Goal: Obtain resource: Download file/media

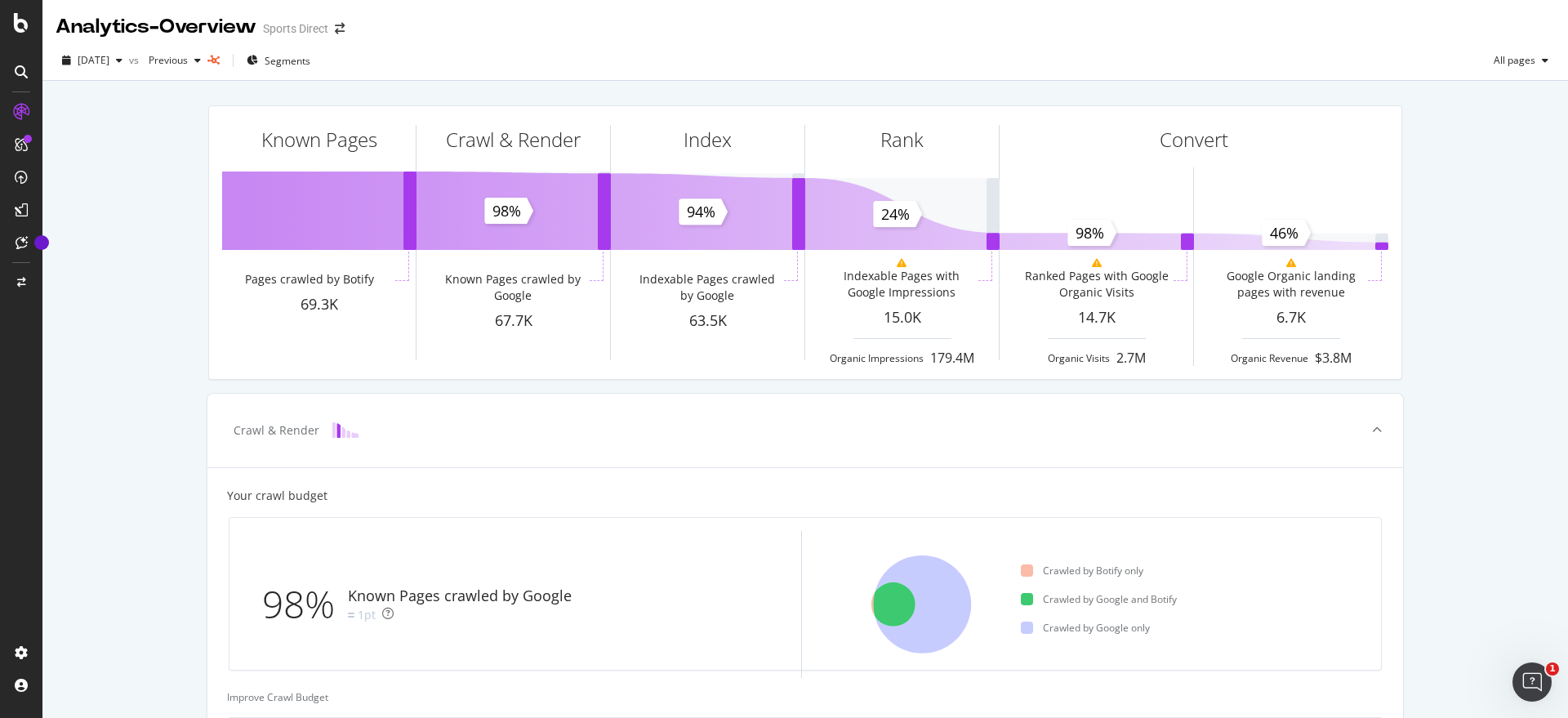
scroll to position [102, 0]
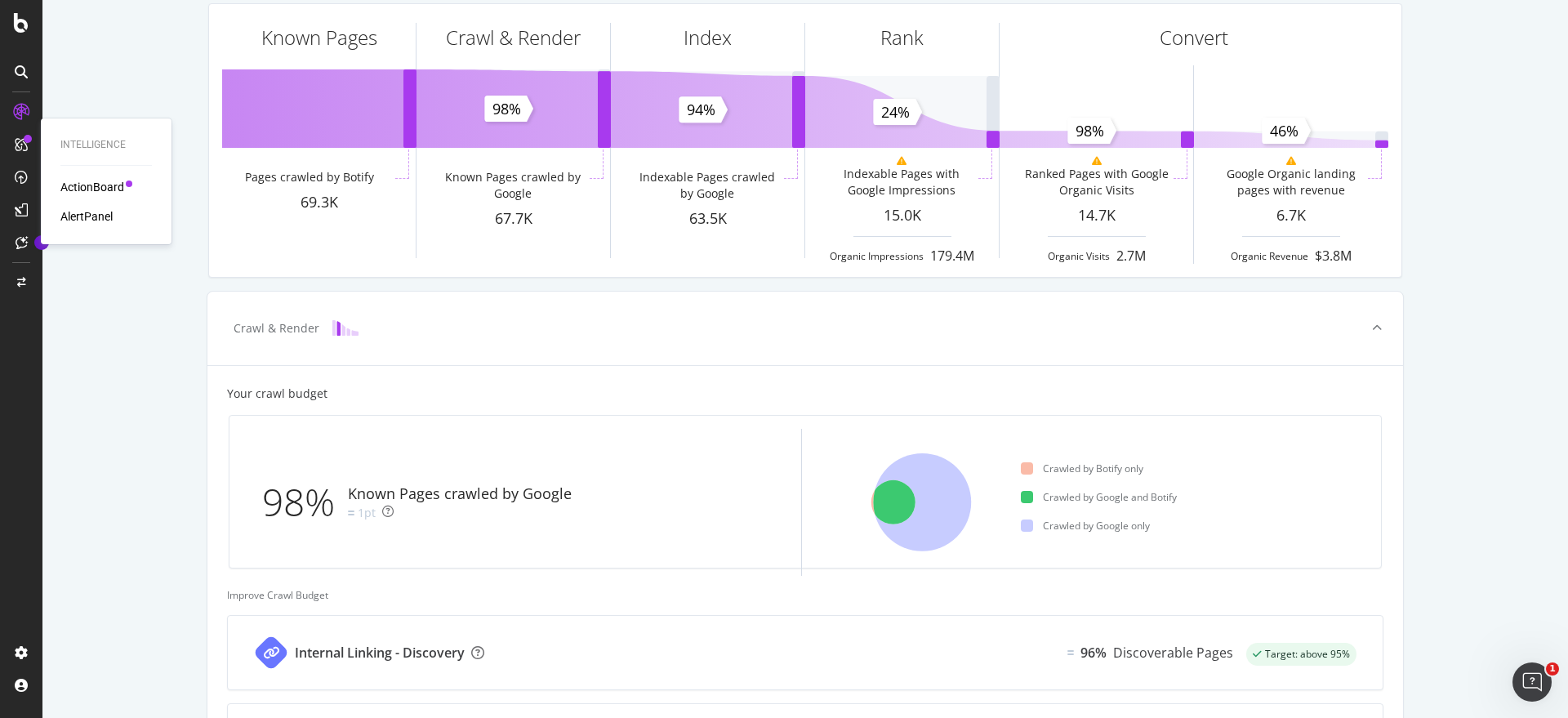
click at [88, 187] on div "ActionBoard" at bounding box center [92, 187] width 64 height 17
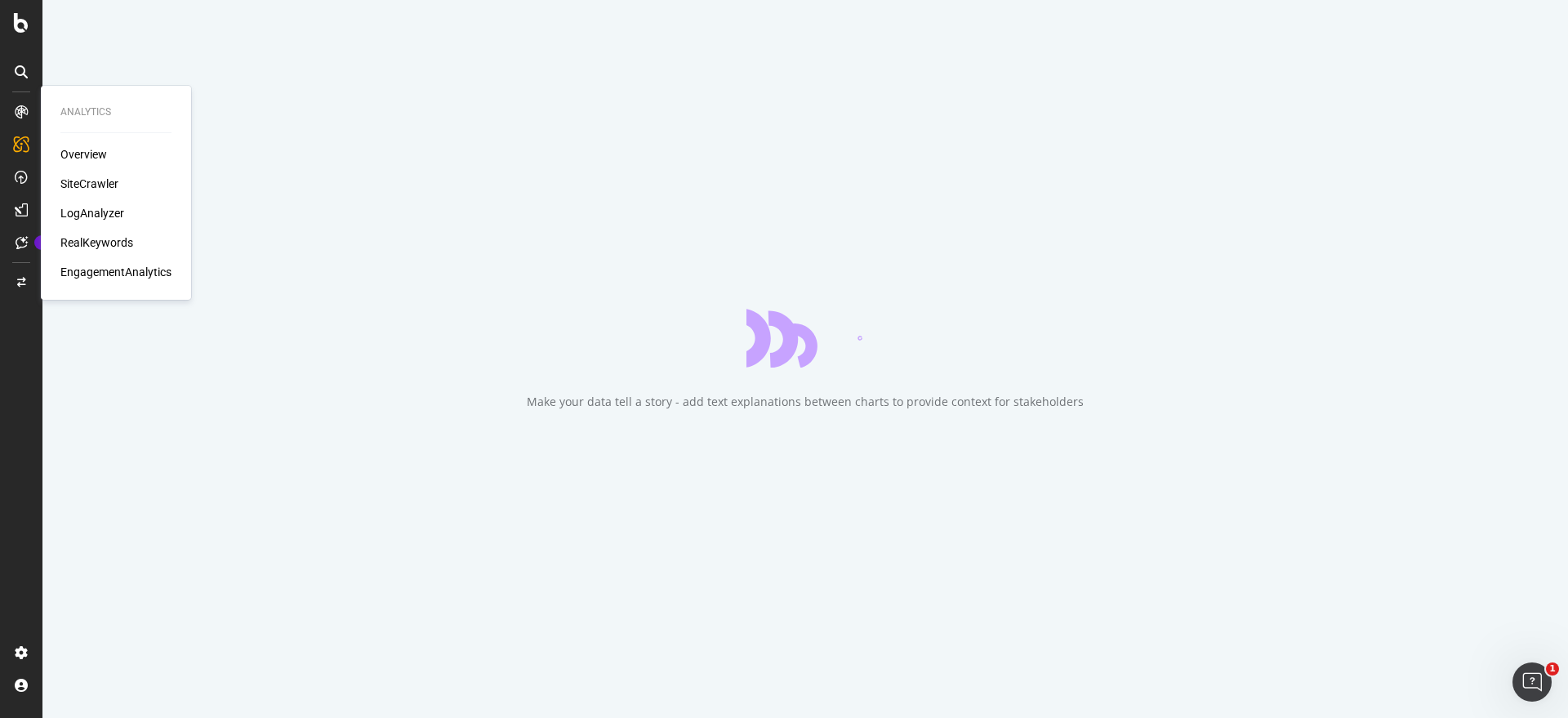
click at [103, 182] on div "SiteCrawler" at bounding box center [90, 184] width 58 height 17
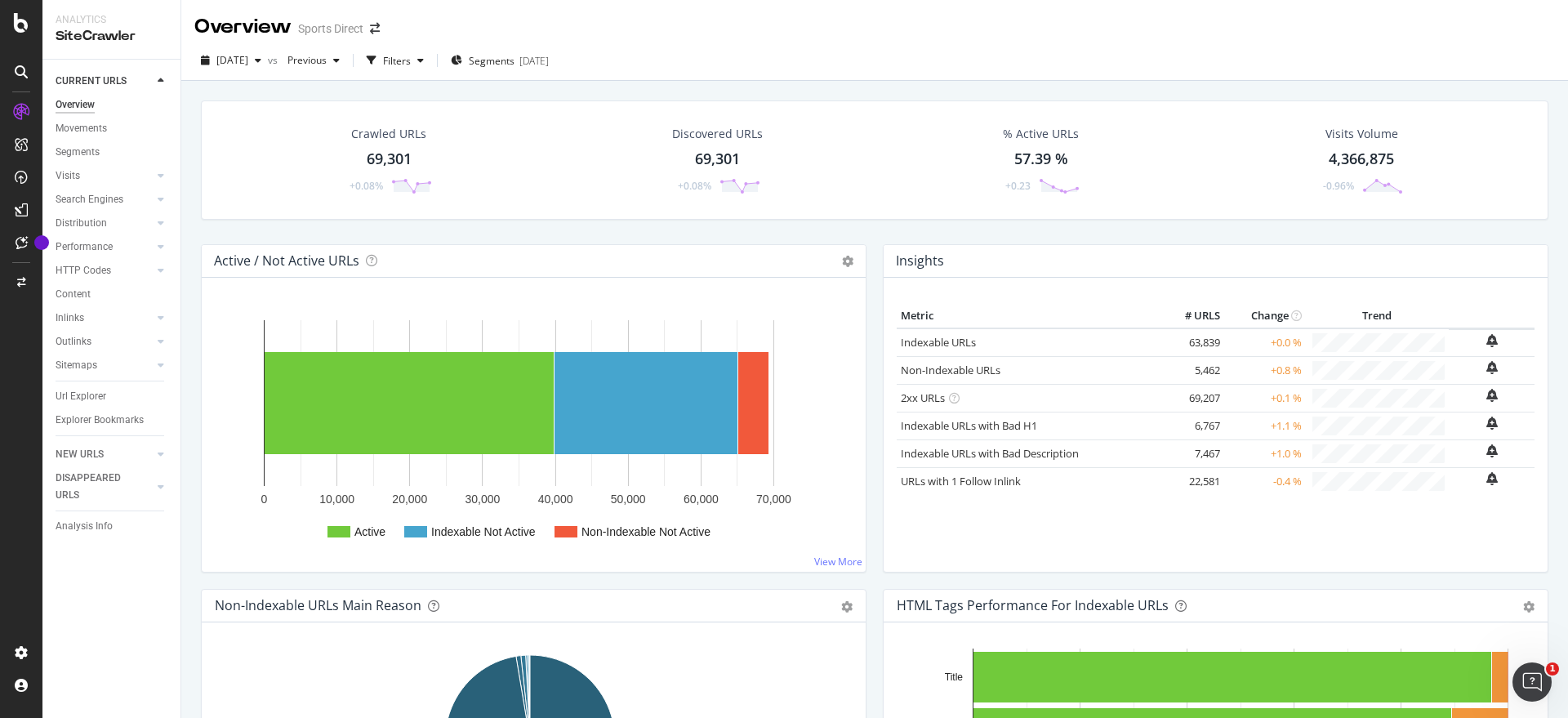
click at [399, 153] on div "69,301" at bounding box center [388, 159] width 45 height 21
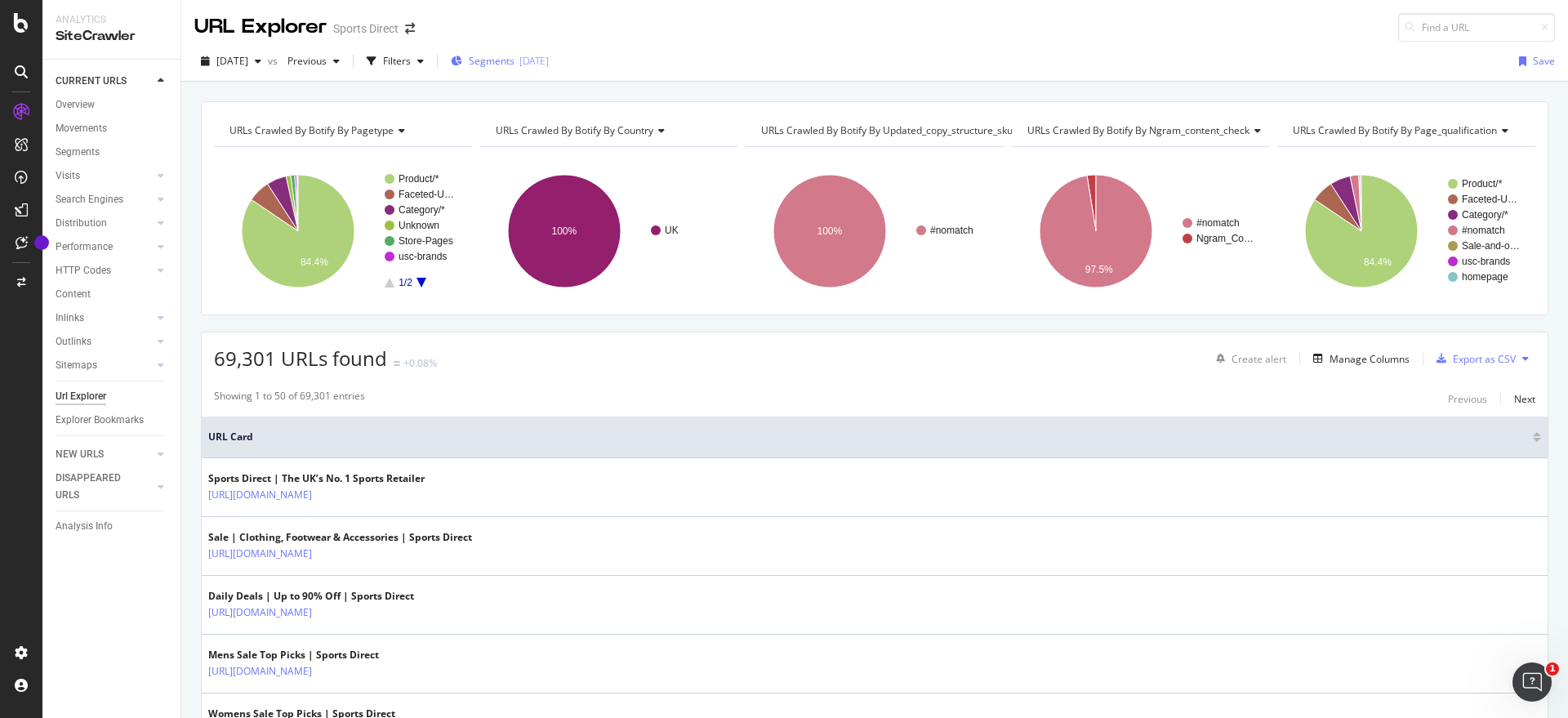
click at [515, 66] on span "Segments" at bounding box center [492, 61] width 46 height 14
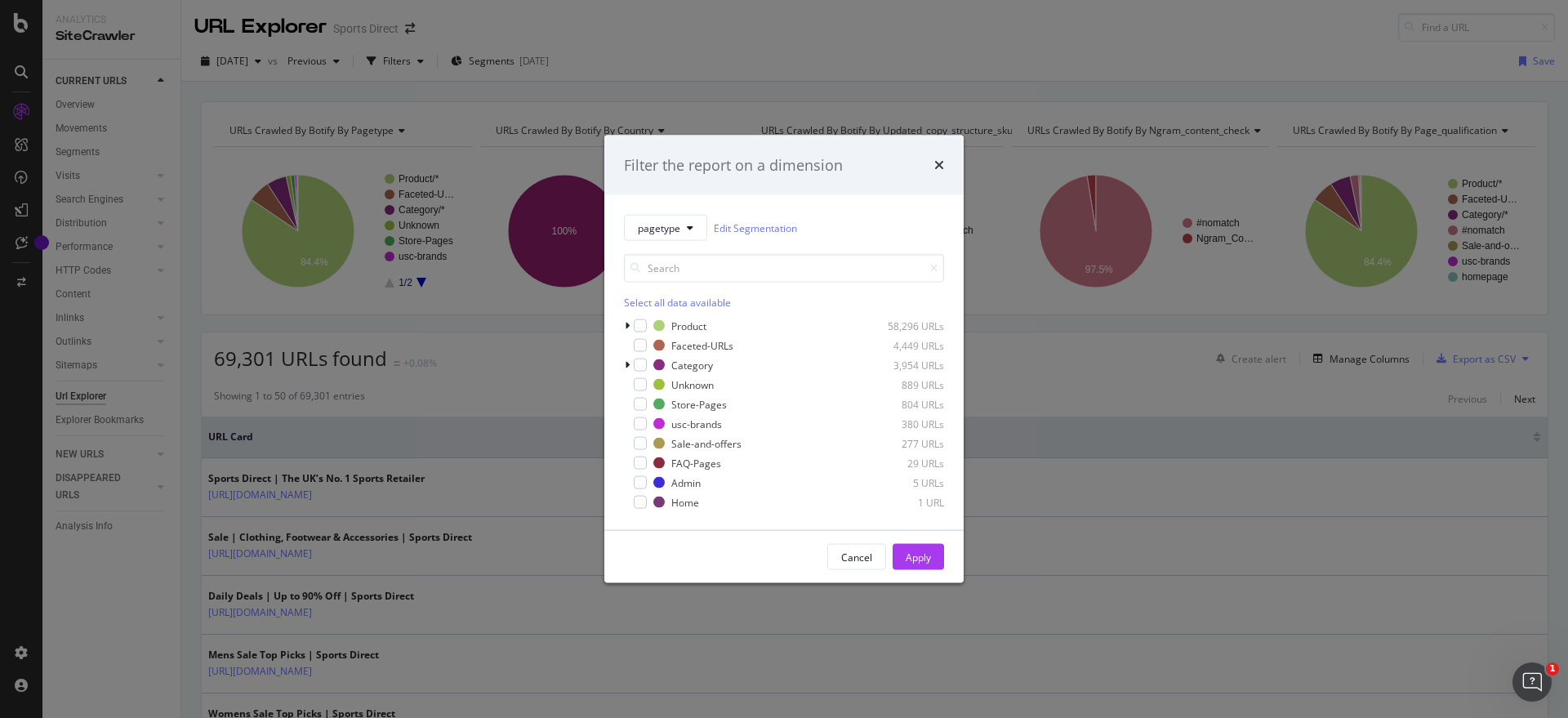
click at [652, 299] on div "Select all data available" at bounding box center [784, 303] width 320 height 14
click at [641, 320] on div "modal" at bounding box center [640, 326] width 13 height 13
click at [645, 344] on div "modal" at bounding box center [640, 345] width 13 height 13
click at [639, 403] on icon "modal" at bounding box center [640, 404] width 7 height 8
click at [642, 437] on div "modal" at bounding box center [640, 443] width 13 height 13
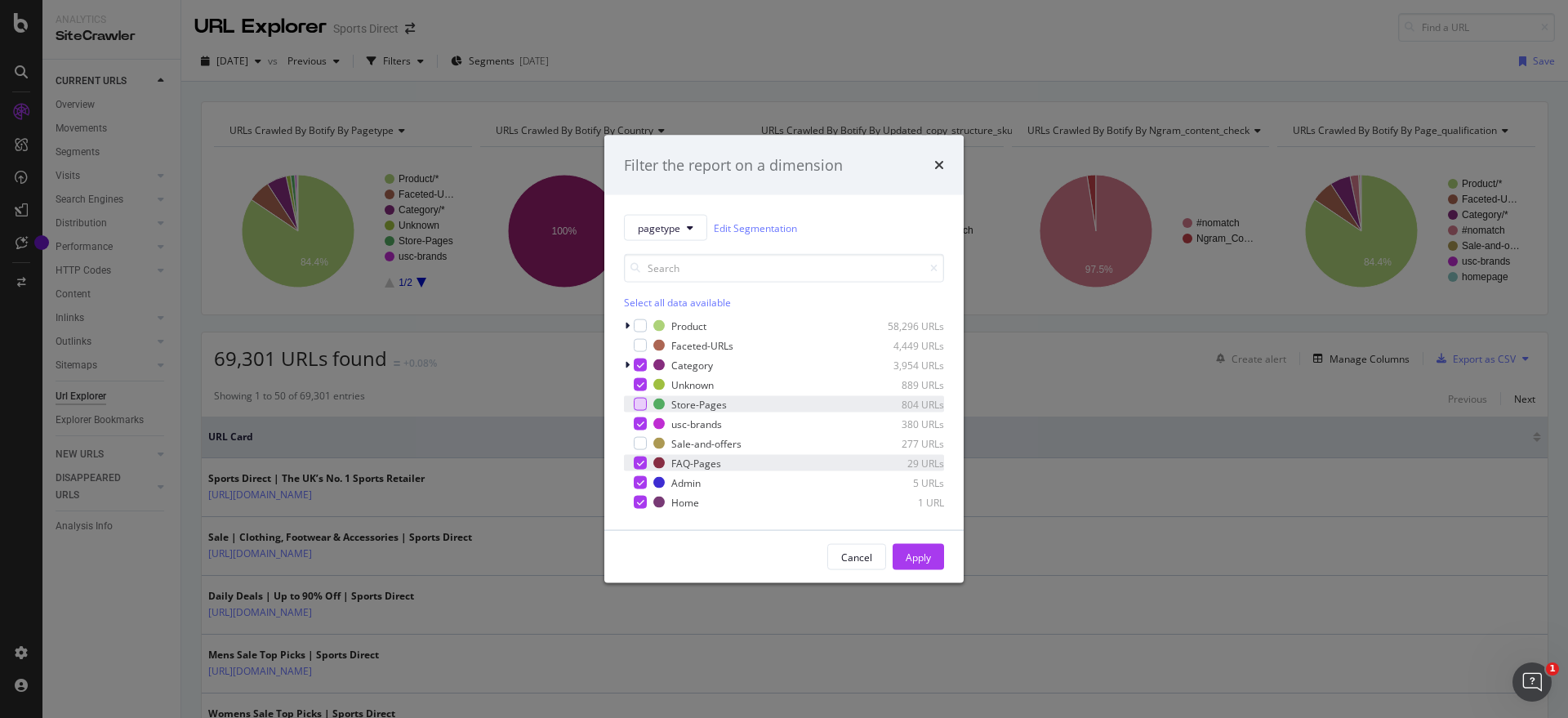
click at [637, 458] on div "modal" at bounding box center [640, 463] width 13 height 13
click at [654, 481] on div "modal" at bounding box center [659, 482] width 11 height 11
click at [661, 506] on div "modal" at bounding box center [659, 502] width 11 height 11
click at [926, 556] on div "Apply" at bounding box center [918, 557] width 25 height 14
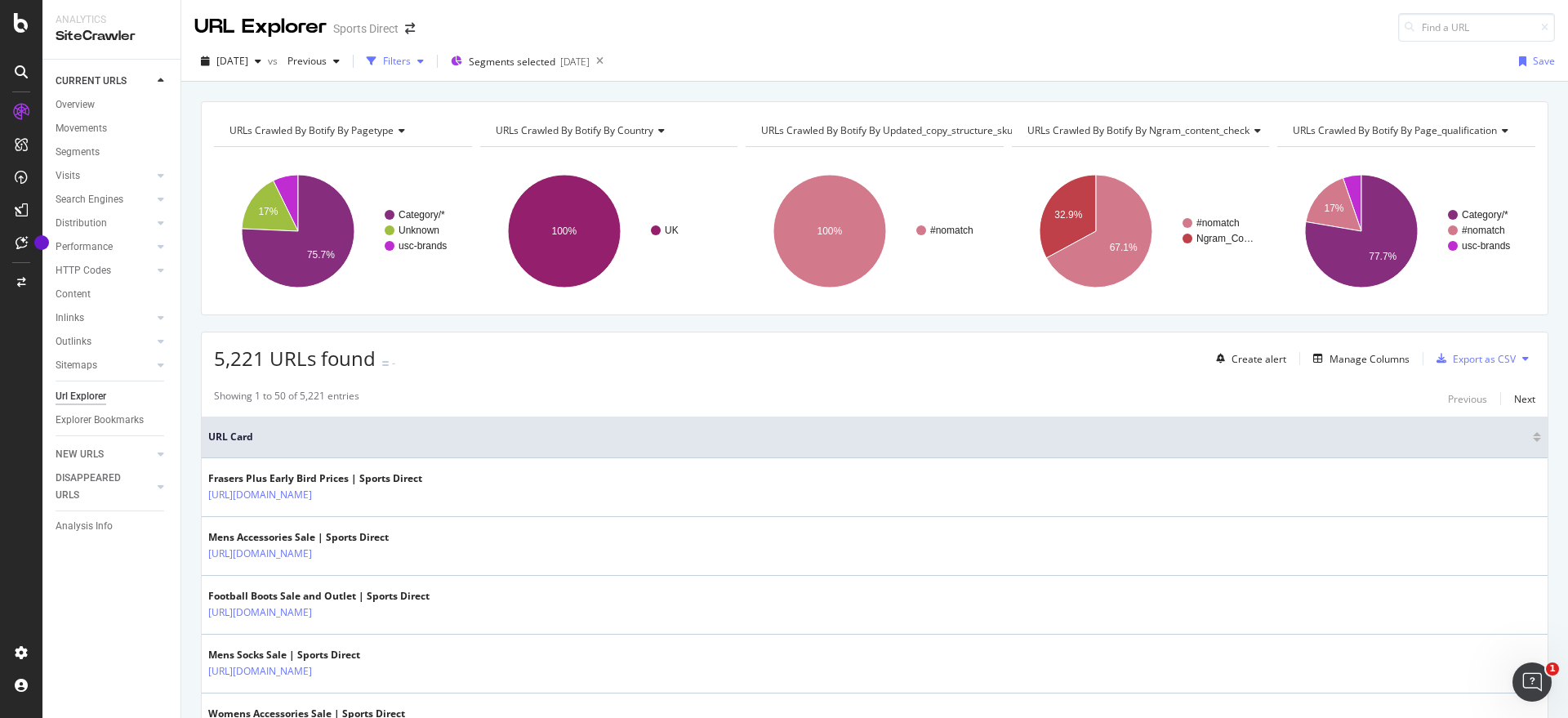
click at [424, 58] on icon "button" at bounding box center [420, 61] width 6 height 10
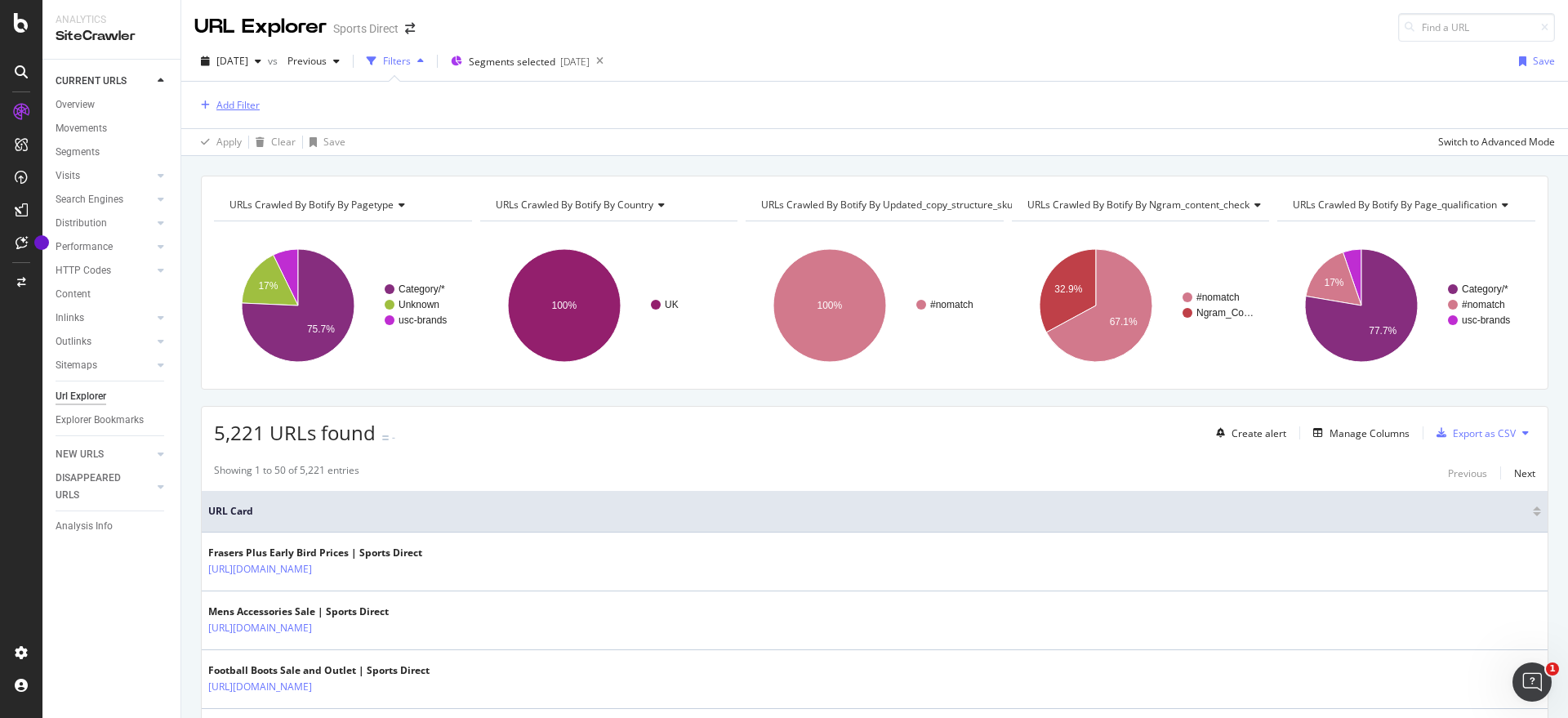
click at [246, 105] on div "Add Filter" at bounding box center [237, 105] width 43 height 14
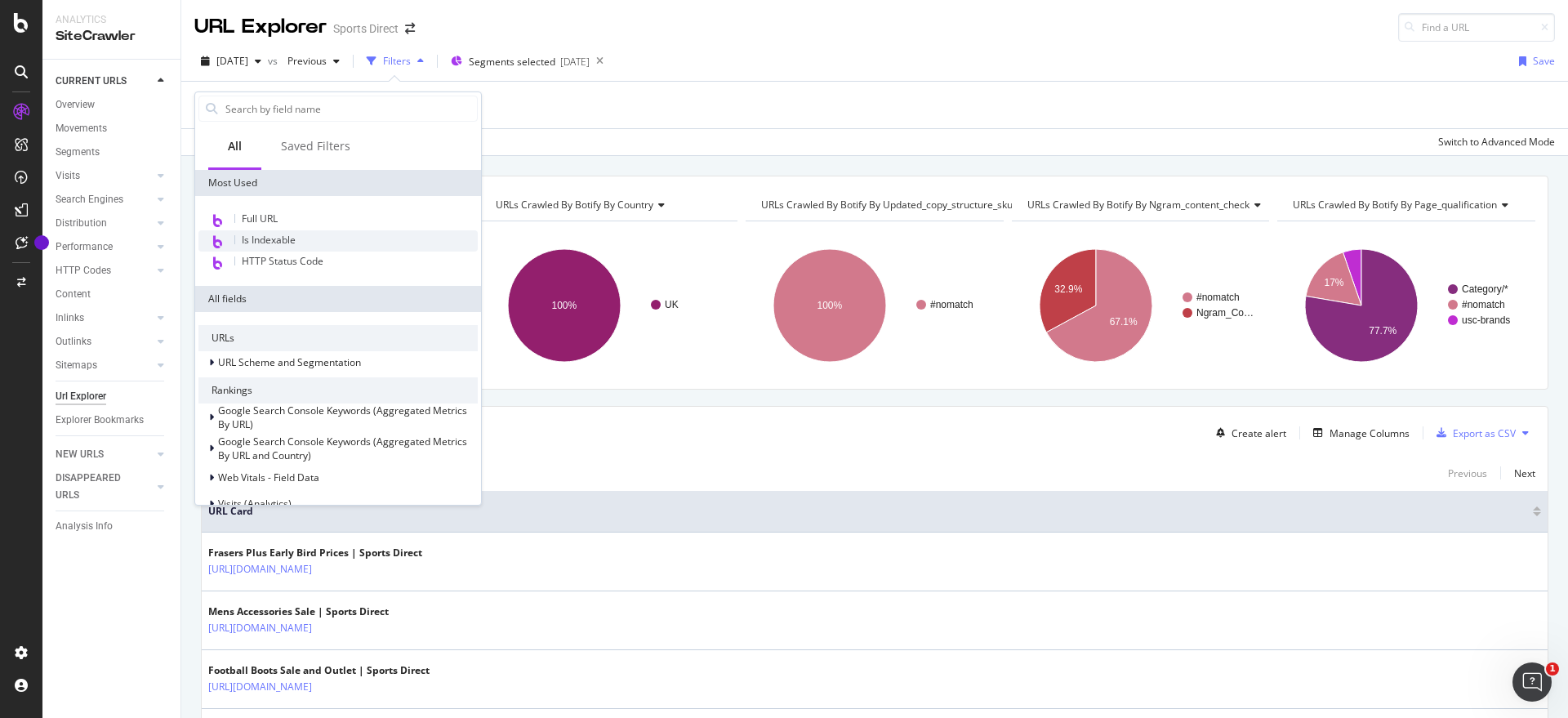
click at [302, 238] on div "Is Indexable" at bounding box center [338, 241] width 279 height 21
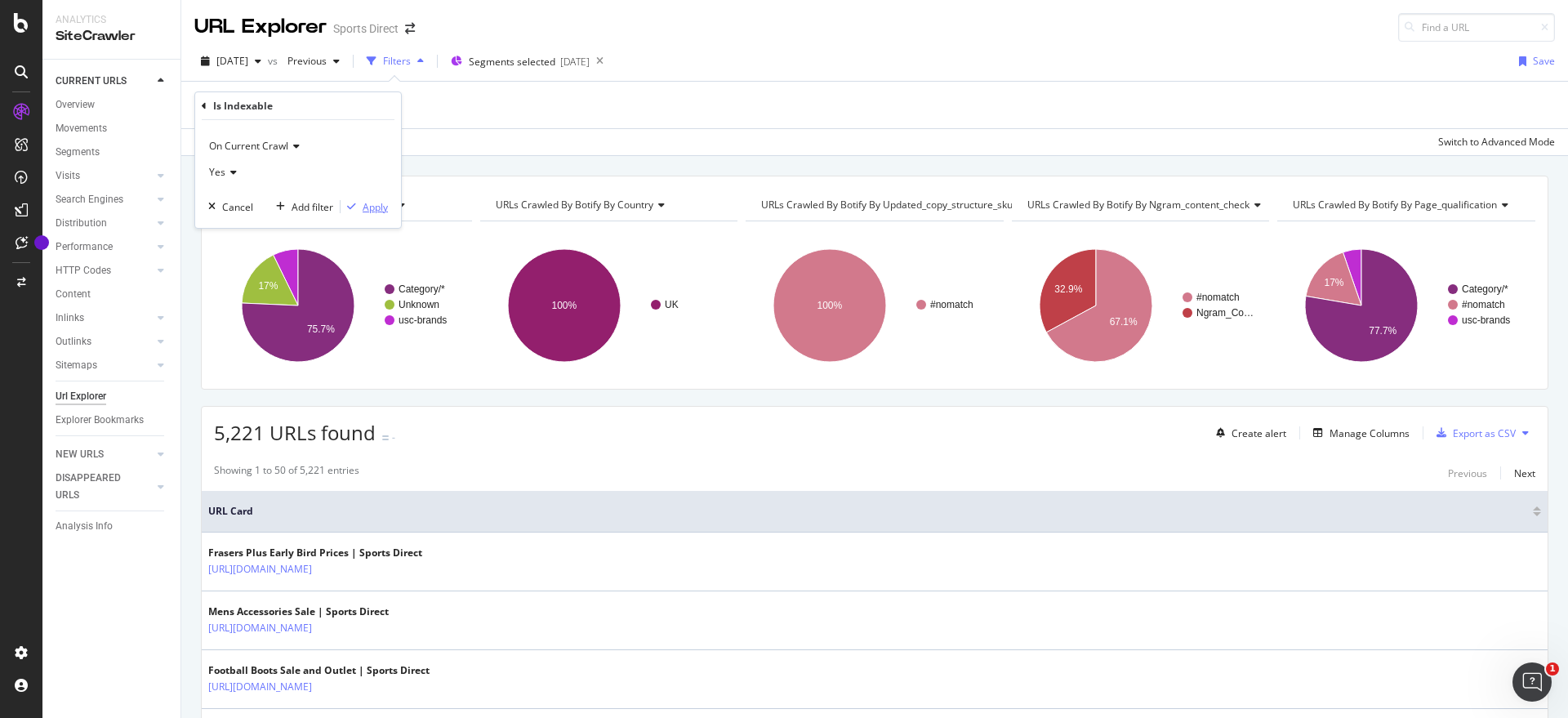
click at [383, 207] on div "Apply" at bounding box center [375, 207] width 25 height 14
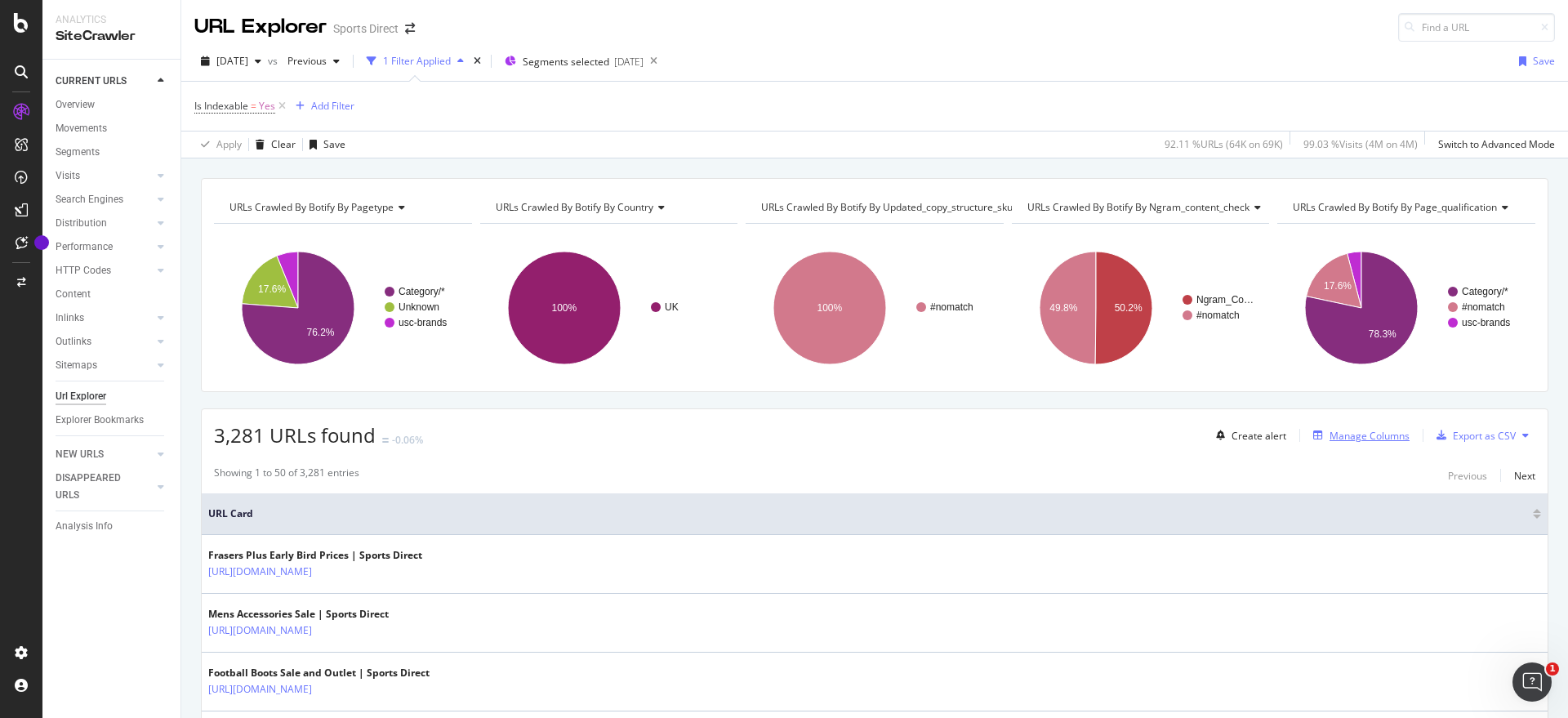
click at [1359, 439] on div "Manage Columns" at bounding box center [1369, 436] width 80 height 14
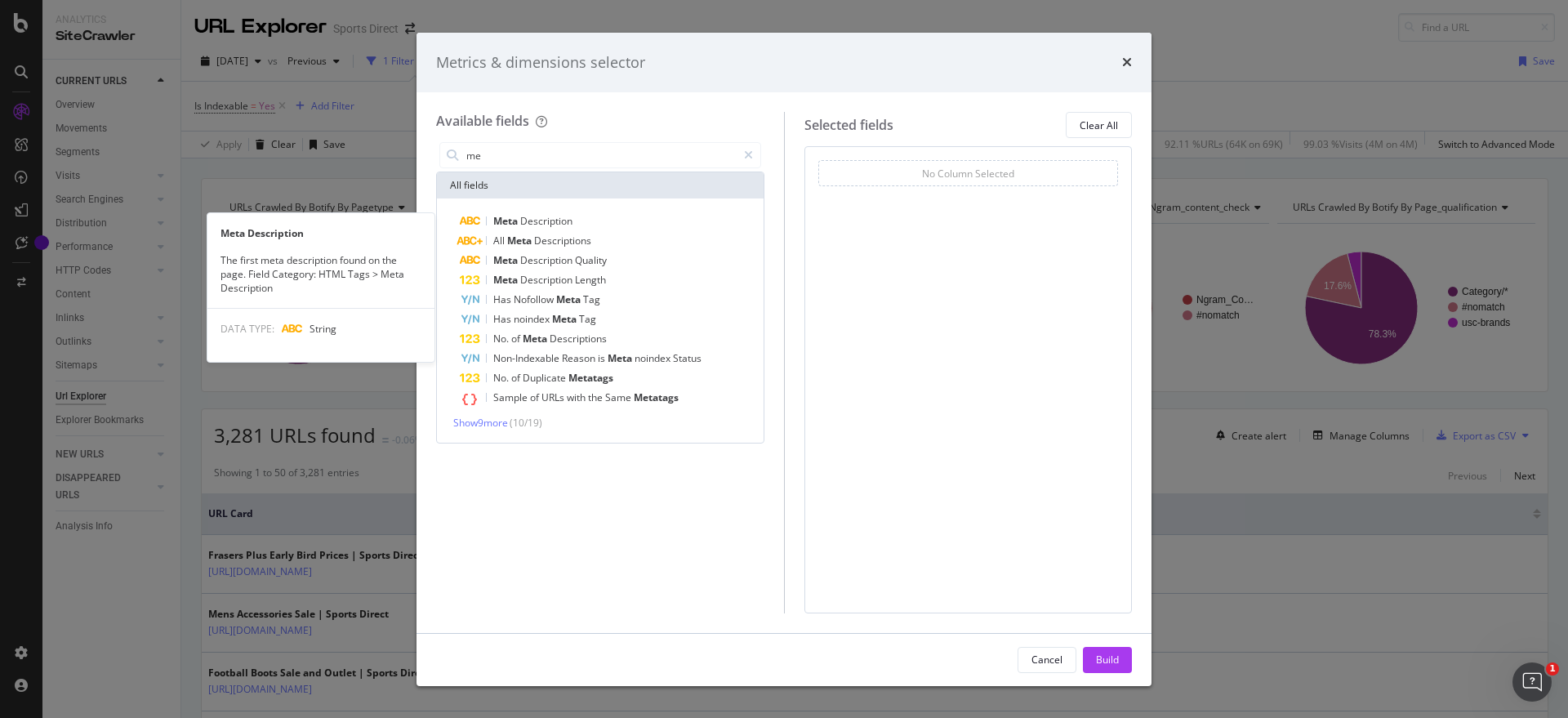
type input "m"
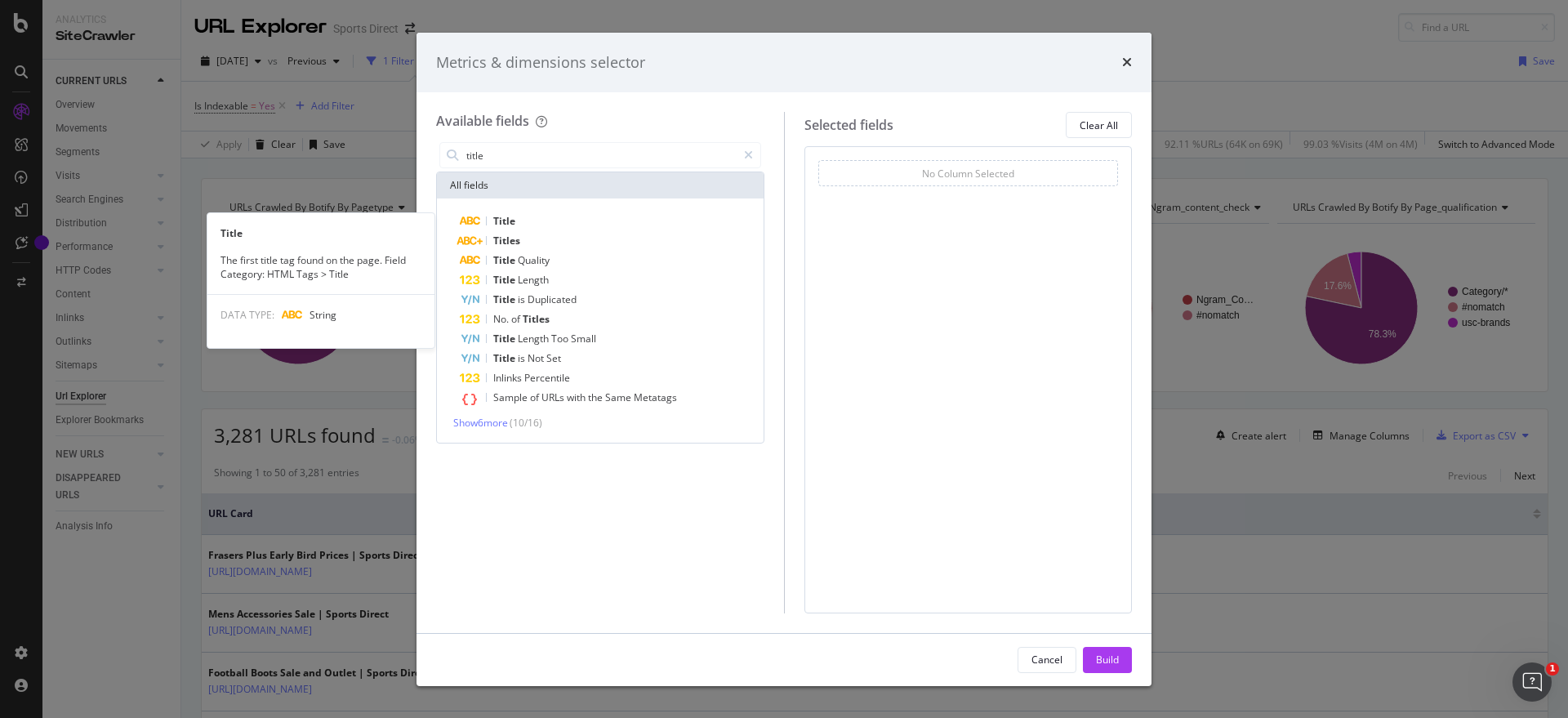
type input "title"
click at [581, 219] on div "Title" at bounding box center [610, 221] width 300 height 19
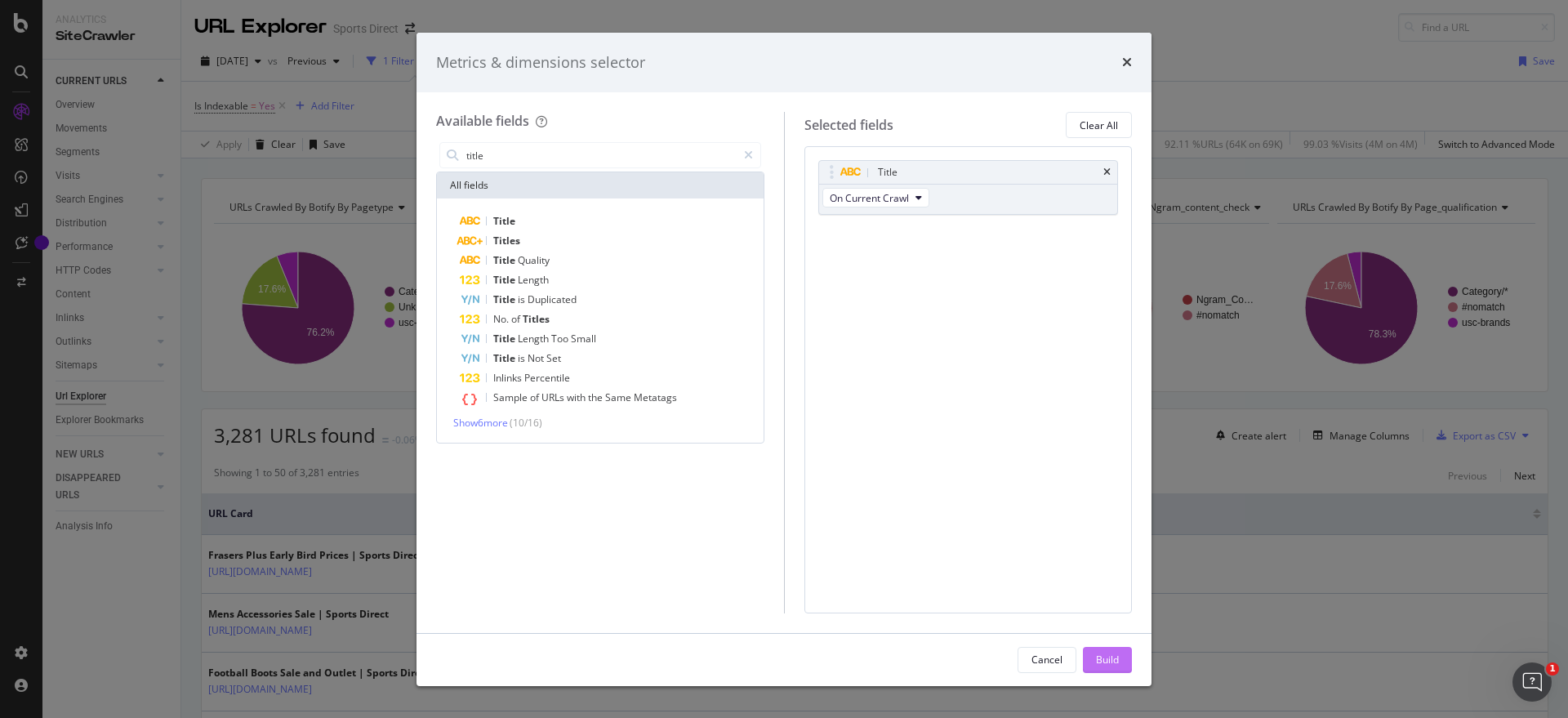
click at [1112, 650] on div "Build" at bounding box center [1108, 660] width 23 height 25
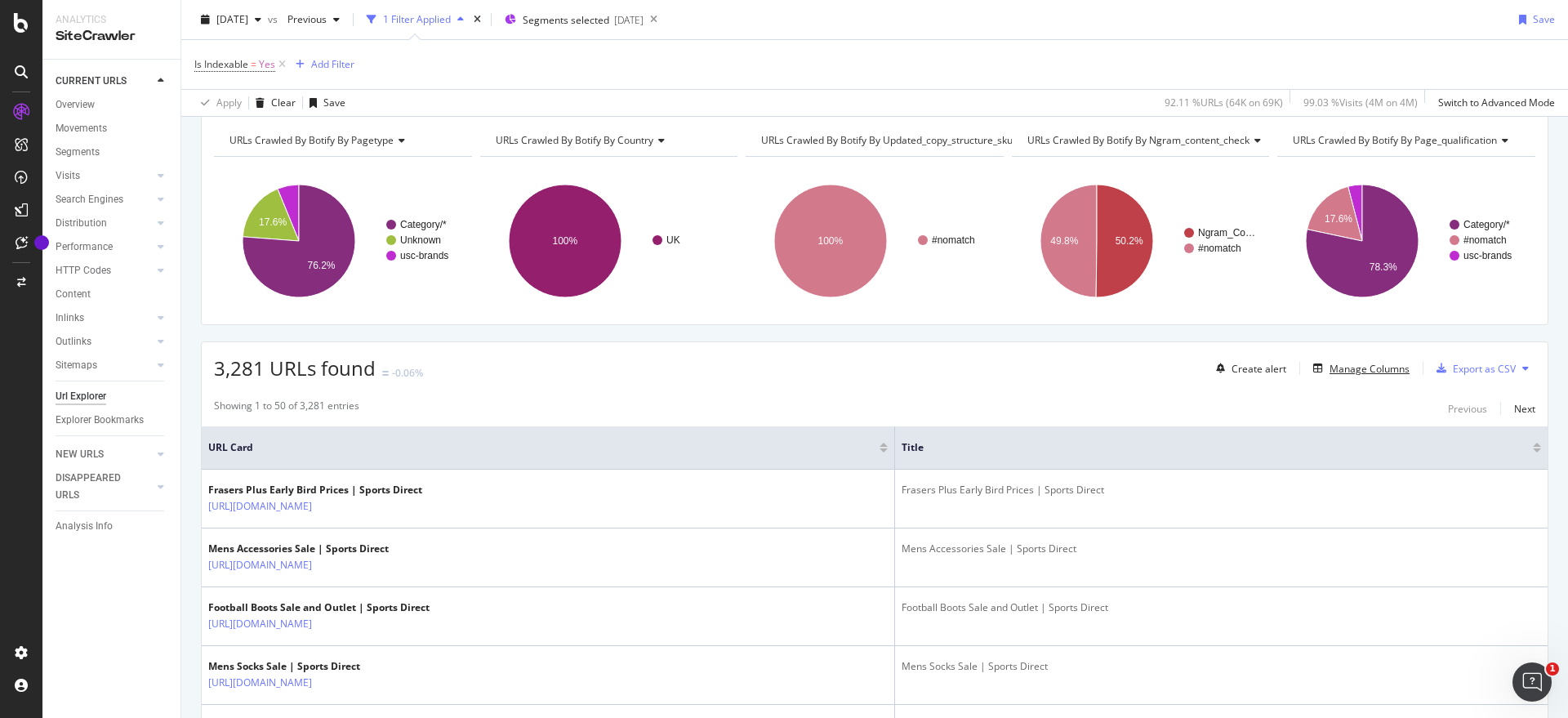
scroll to position [102, 0]
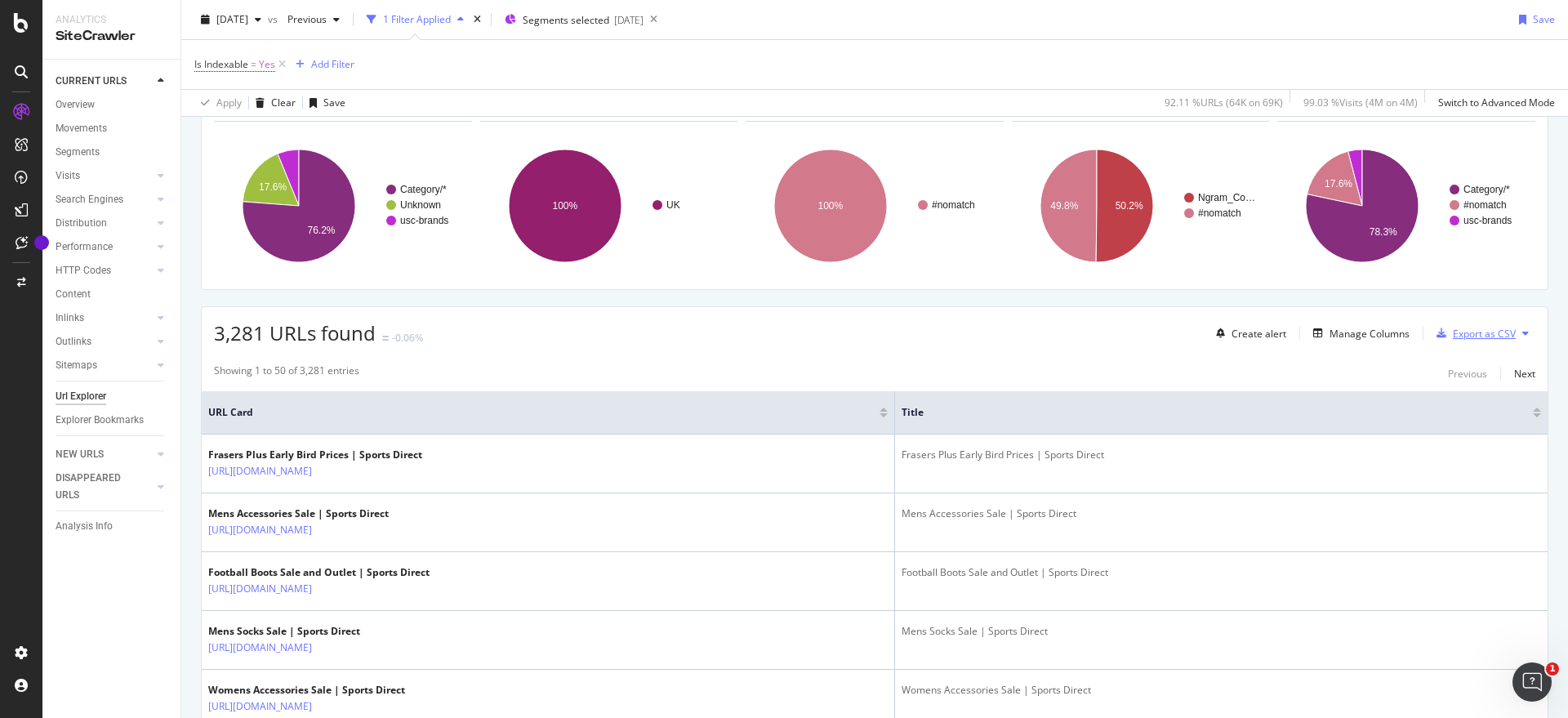
click at [1493, 333] on div "Export as CSV" at bounding box center [1485, 334] width 63 height 14
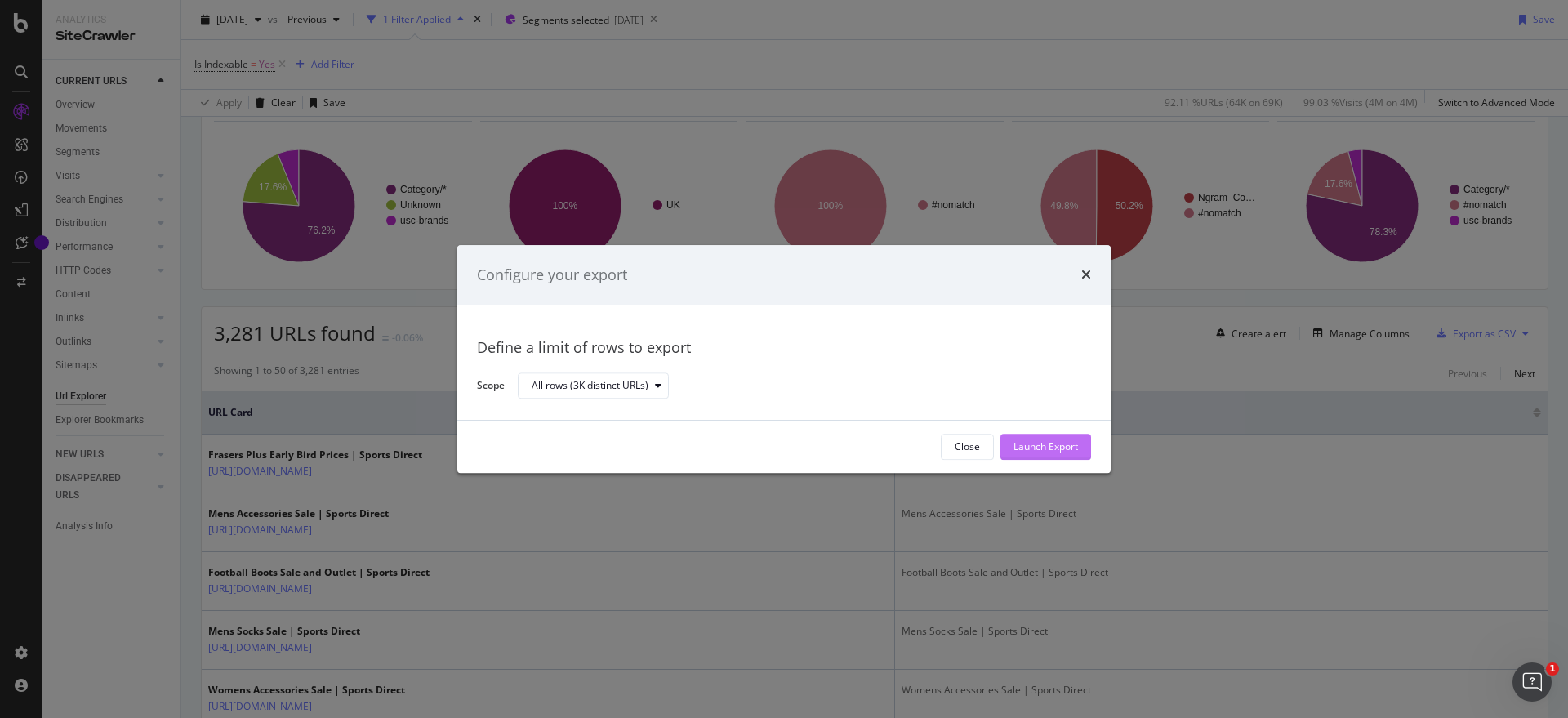
click at [1044, 453] on div "Launch Export" at bounding box center [1045, 447] width 64 height 14
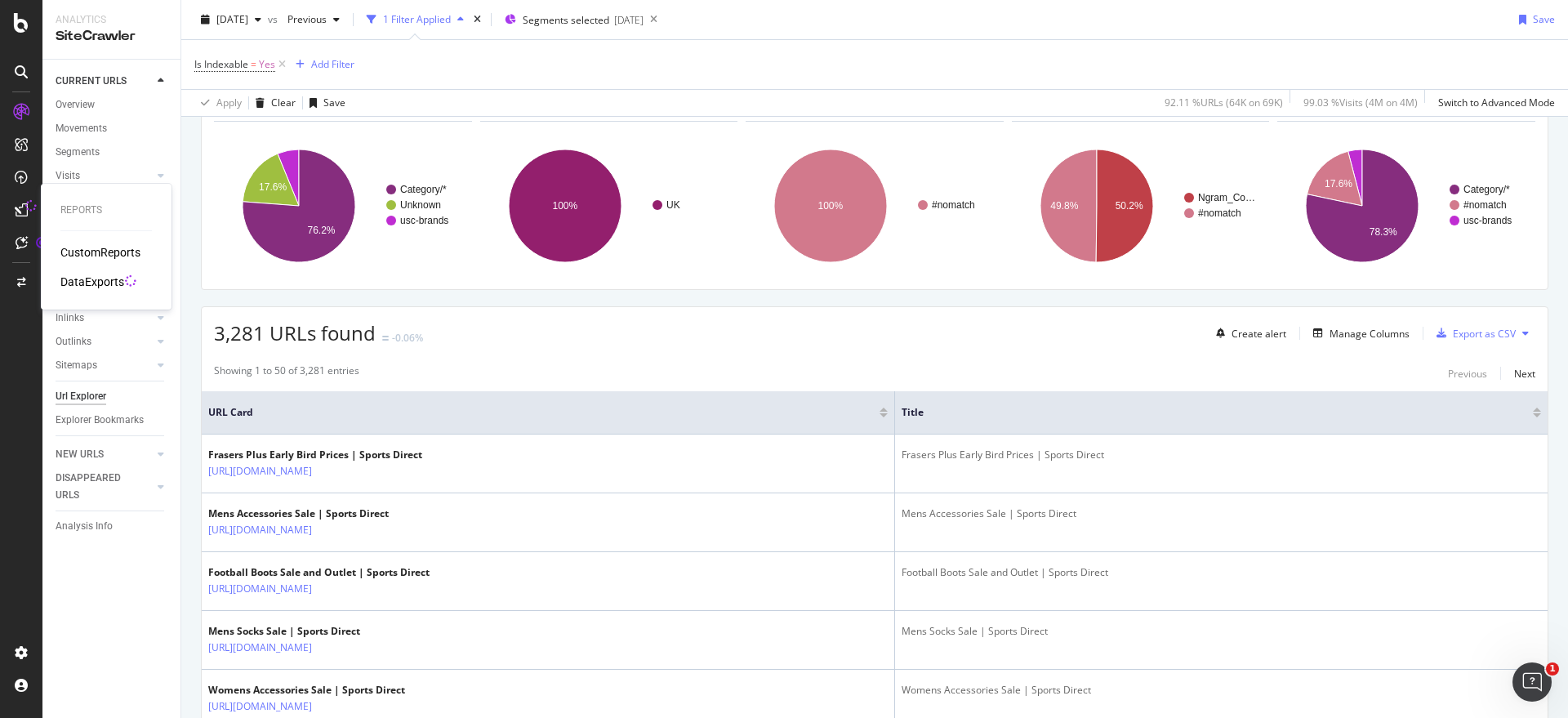
click at [103, 279] on div "DataExports" at bounding box center [92, 281] width 64 height 17
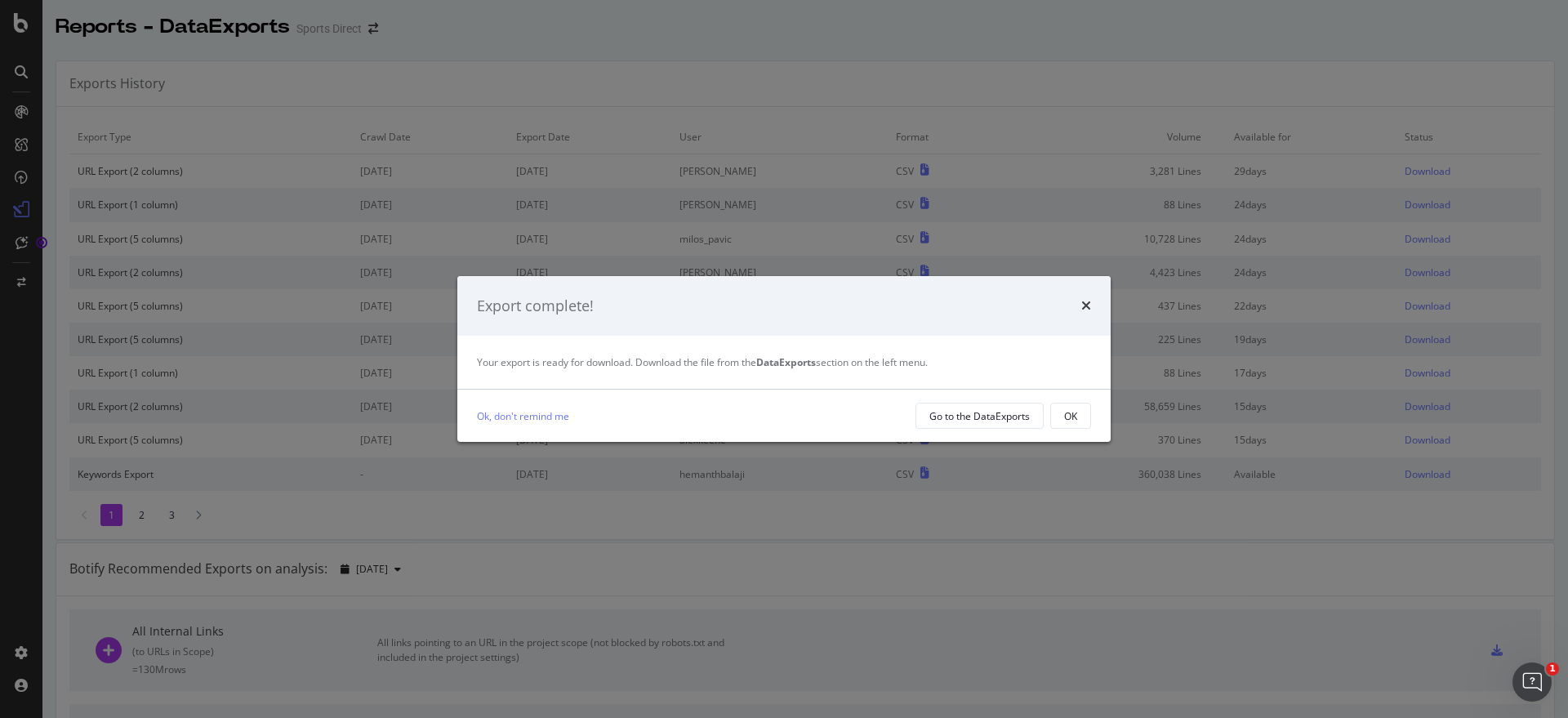
click at [1084, 315] on div "times" at bounding box center [1086, 307] width 10 height 21
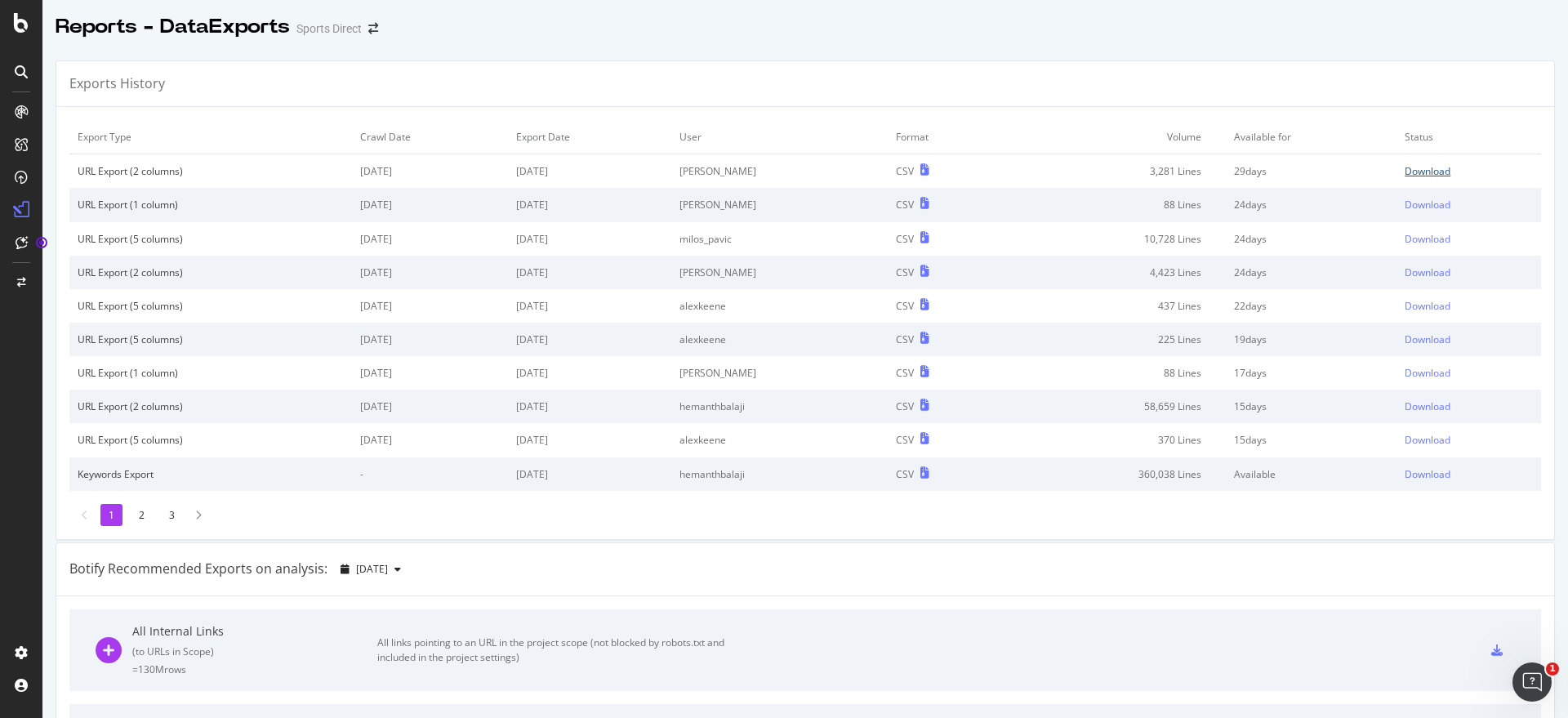
click at [1415, 169] on div "Download" at bounding box center [1427, 171] width 46 height 14
